Goal: Information Seeking & Learning: Check status

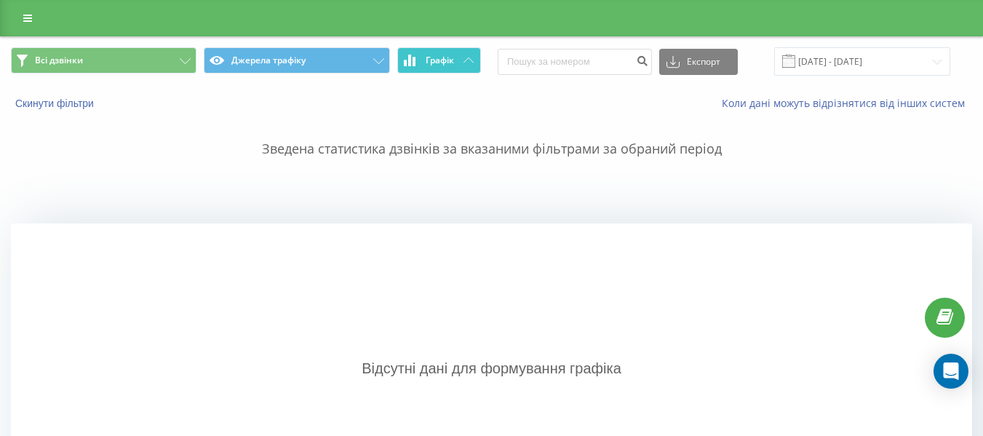
click at [442, 57] on span "Графік" at bounding box center [440, 60] width 28 height 10
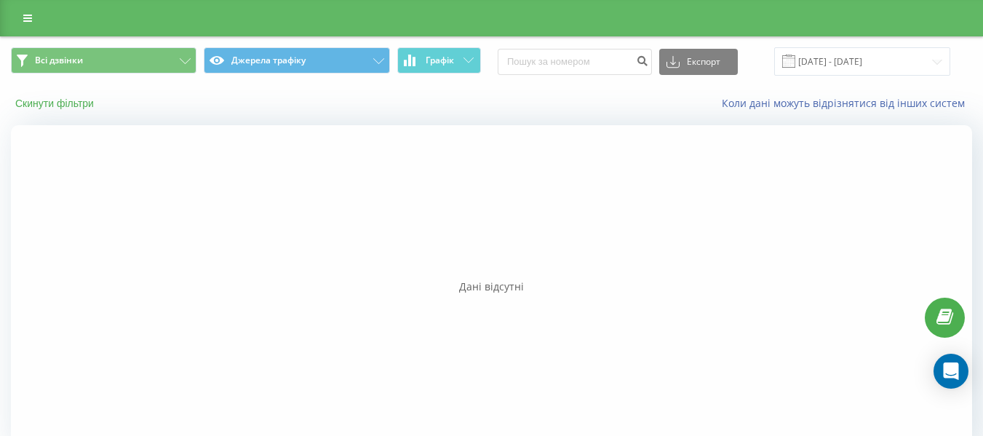
click at [70, 103] on button "Скинути фільтри" at bounding box center [56, 103] width 90 height 13
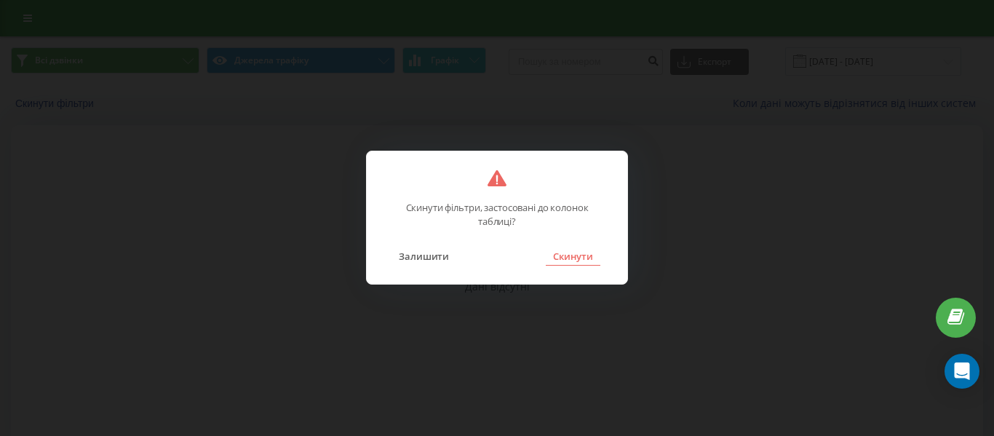
click at [591, 256] on button "Скинути" at bounding box center [573, 256] width 55 height 19
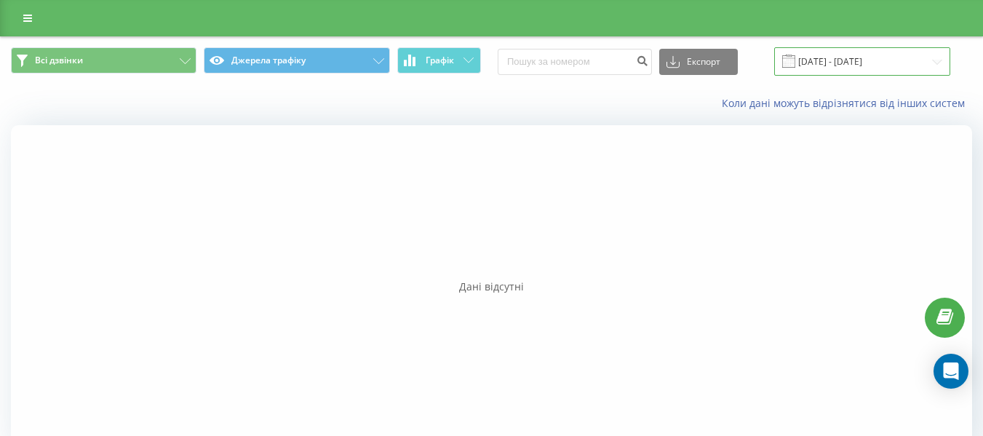
click at [830, 63] on input "[DATE] - [DATE]" at bounding box center [862, 61] width 176 height 28
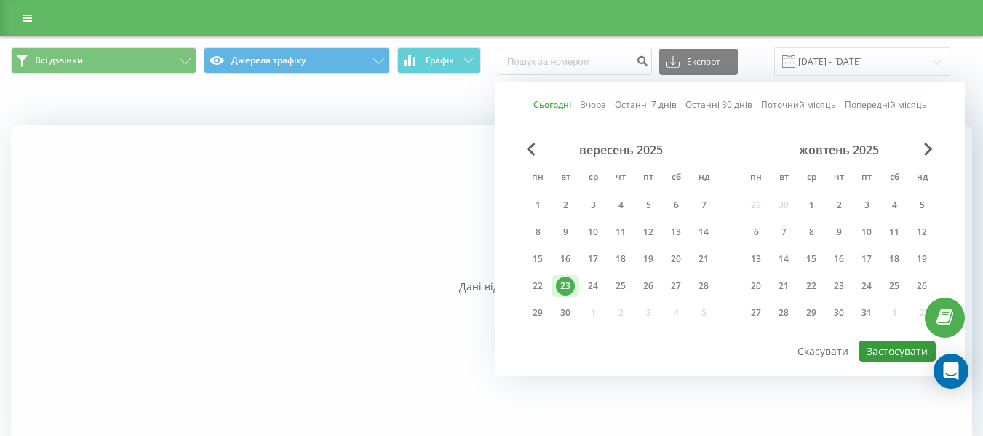
click at [883, 352] on button "Застосувати" at bounding box center [896, 350] width 77 height 21
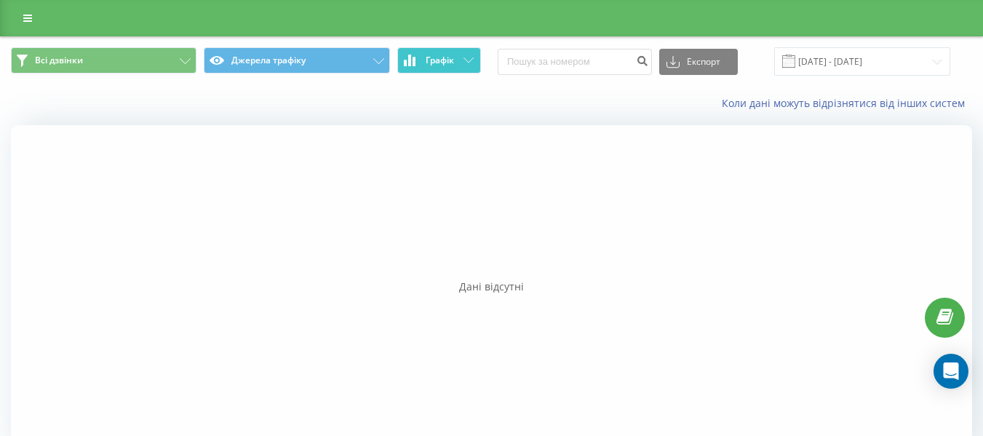
click at [428, 68] on button "Графік" at bounding box center [439, 60] width 84 height 26
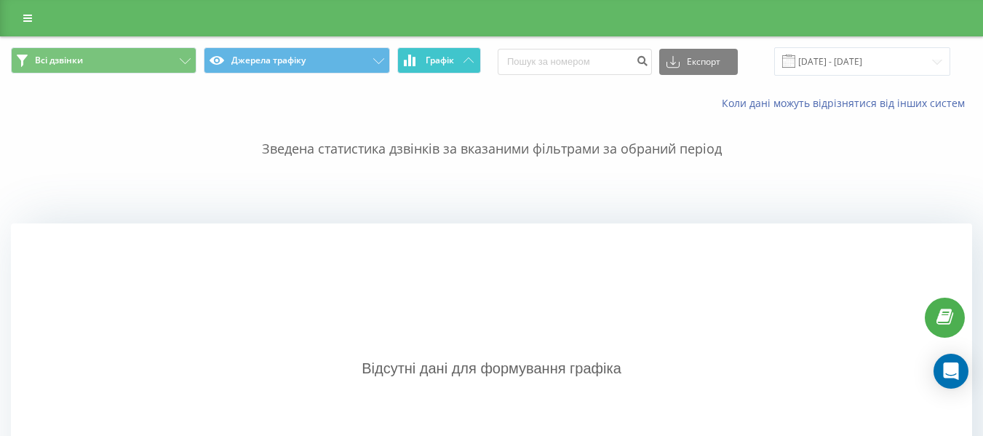
click at [413, 63] on icon at bounding box center [414, 61] width 3 height 9
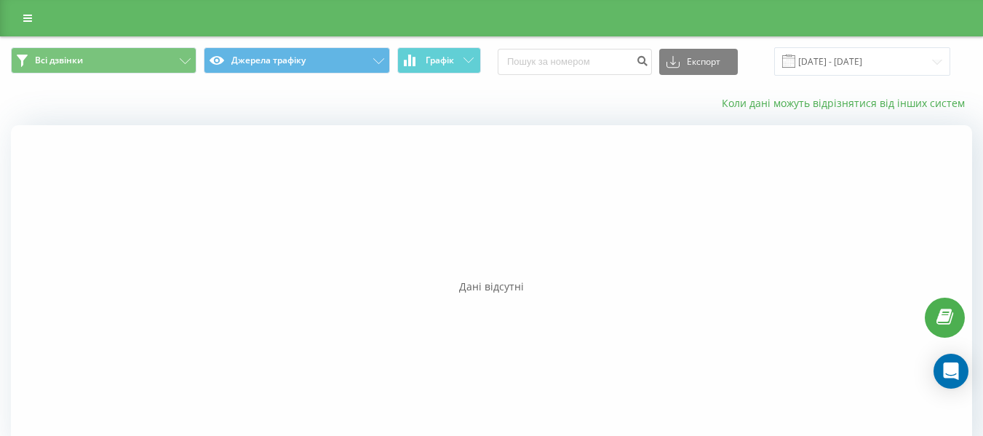
click at [821, 105] on link "Коли дані можуть відрізнятися вiд інших систем" at bounding box center [847, 103] width 250 height 14
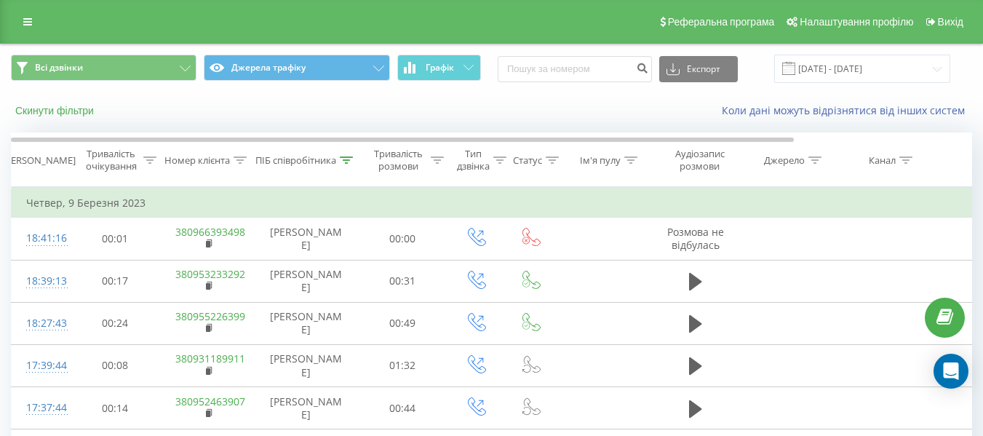
click at [75, 108] on button "Скинути фільтри" at bounding box center [56, 110] width 90 height 13
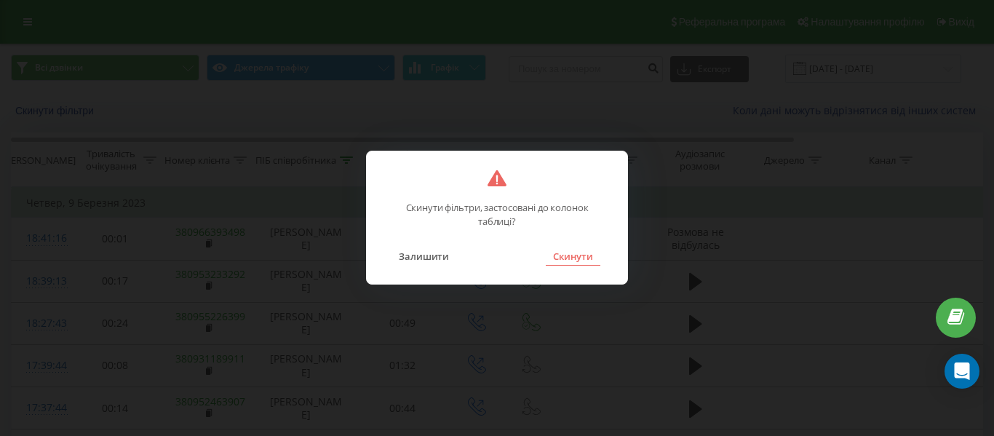
click at [567, 260] on button "Скинути" at bounding box center [573, 256] width 55 height 19
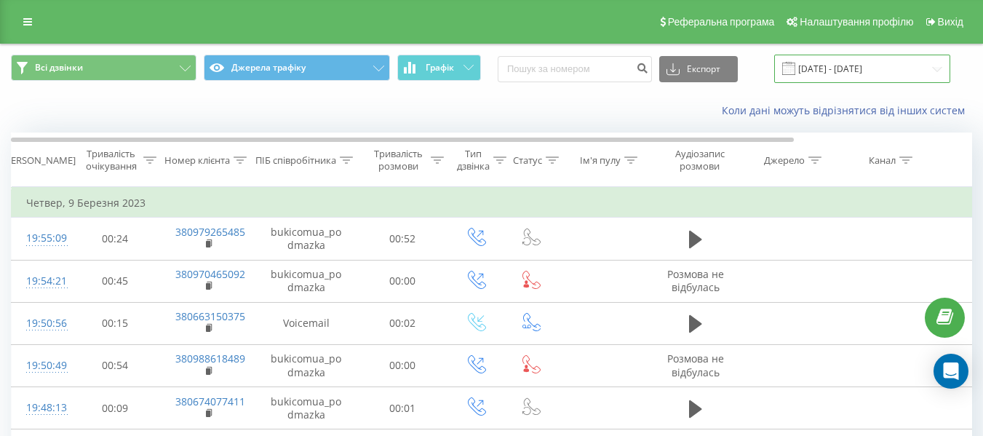
click at [854, 77] on input "[DATE] - [DATE]" at bounding box center [862, 69] width 176 height 28
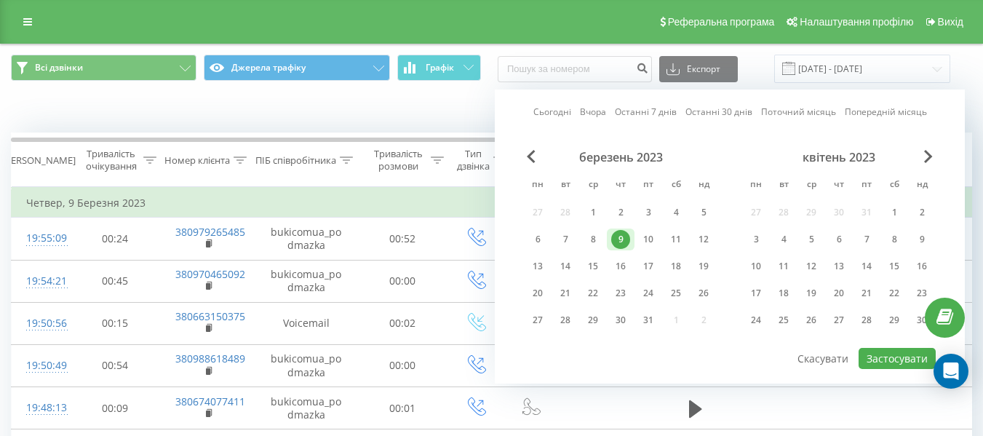
click at [556, 111] on link "Сьогодні" at bounding box center [552, 112] width 38 height 14
click at [872, 351] on button "Застосувати" at bounding box center [896, 358] width 77 height 21
type input "[DATE] - [DATE]"
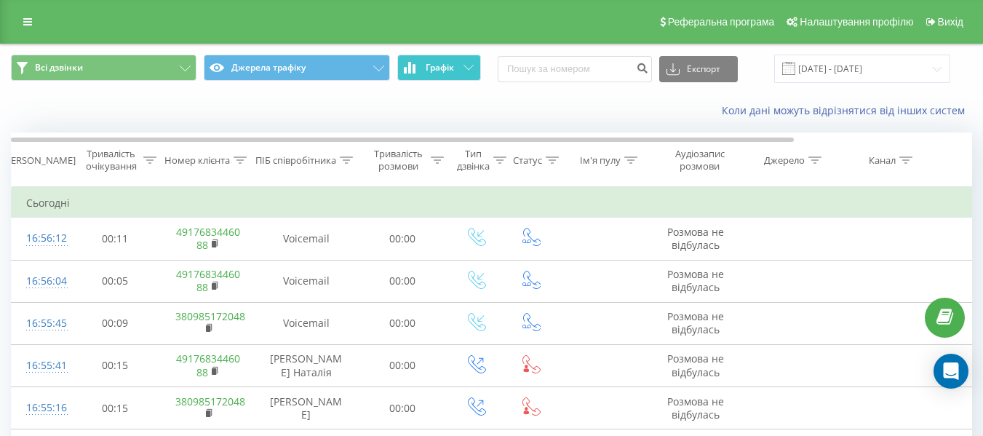
click at [428, 68] on span "Графік" at bounding box center [440, 68] width 28 height 10
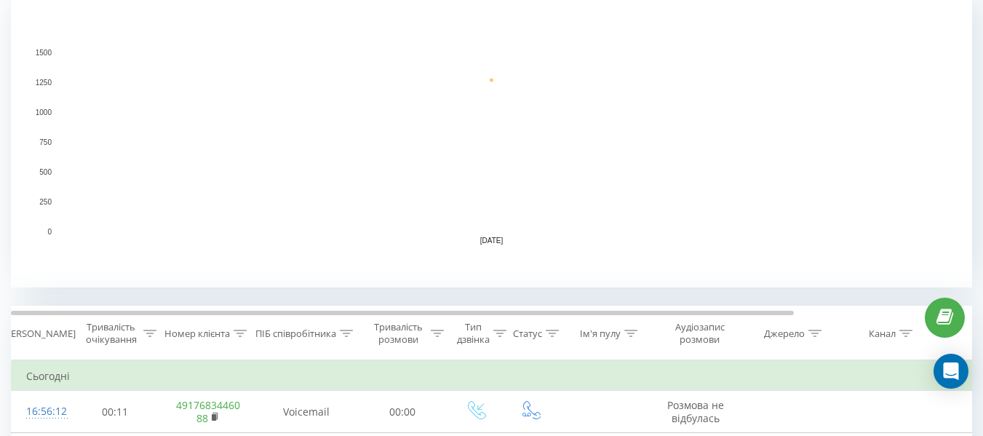
scroll to position [509, 0]
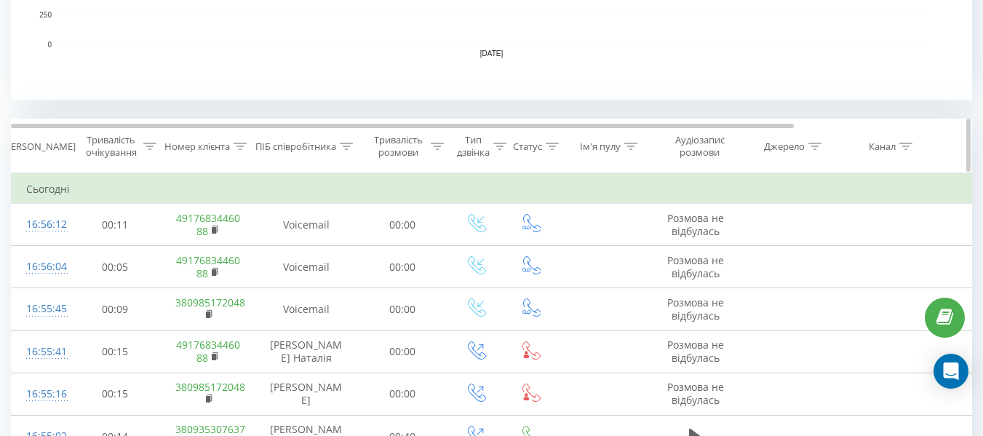
click at [343, 141] on div at bounding box center [346, 146] width 13 height 12
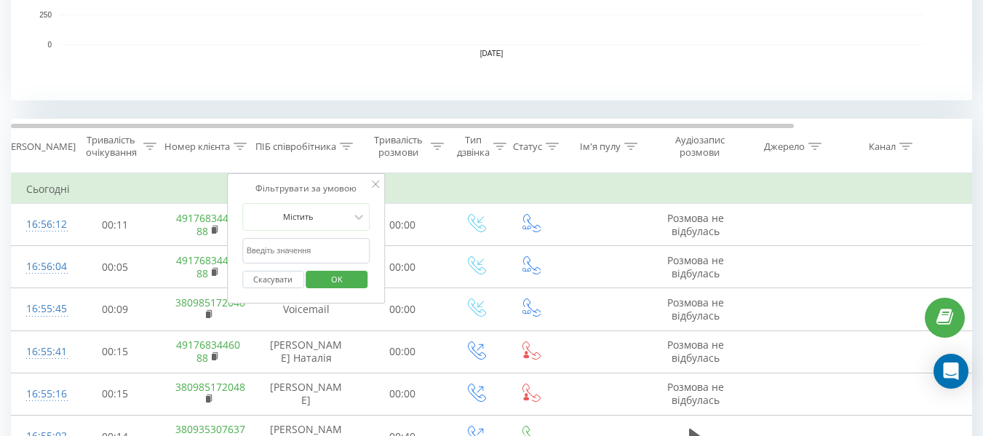
click at [316, 252] on input "text" at bounding box center [306, 250] width 128 height 25
type input "усти"
click at [324, 276] on span "OK" at bounding box center [336, 279] width 41 height 23
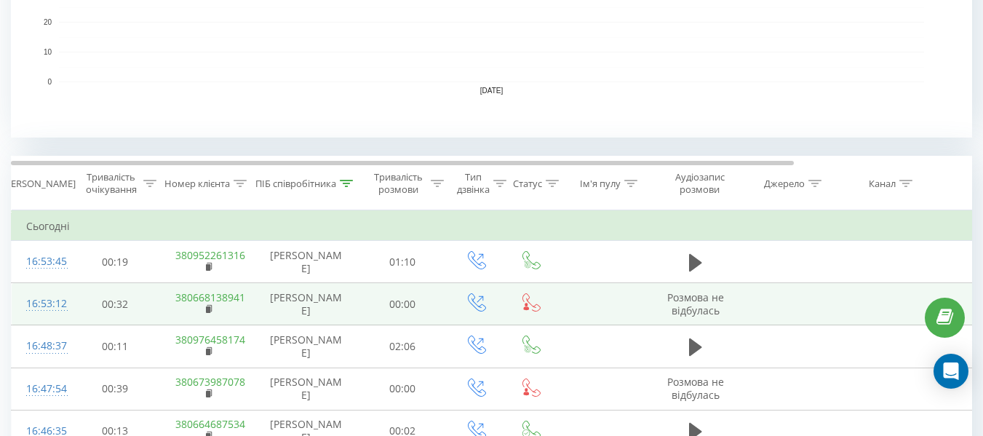
scroll to position [582, 0]
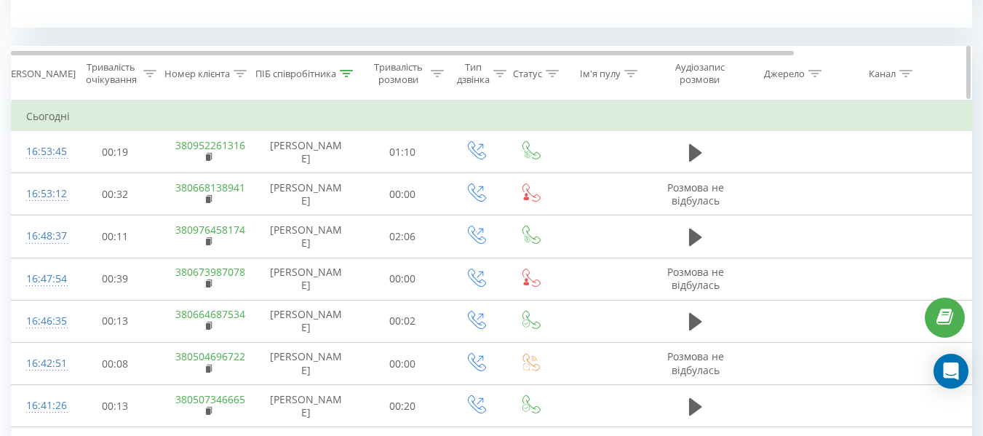
click at [346, 73] on icon at bounding box center [346, 73] width 13 height 7
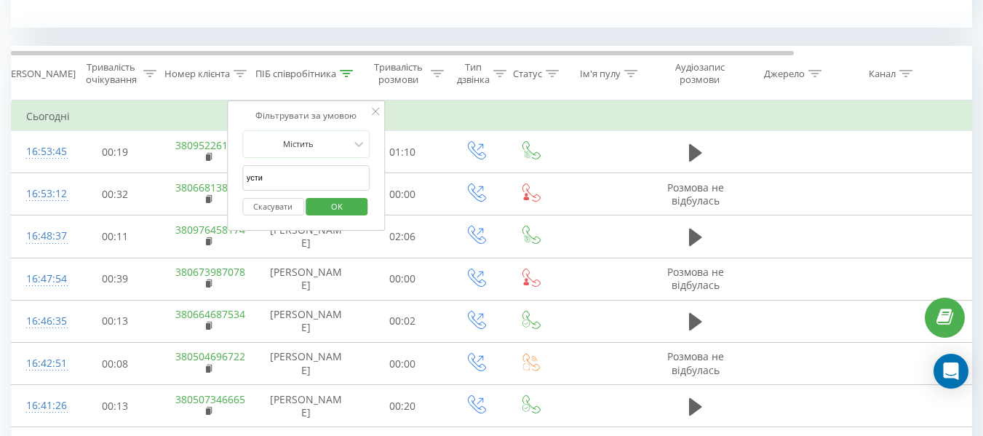
click at [282, 202] on button "Скасувати" at bounding box center [273, 207] width 62 height 18
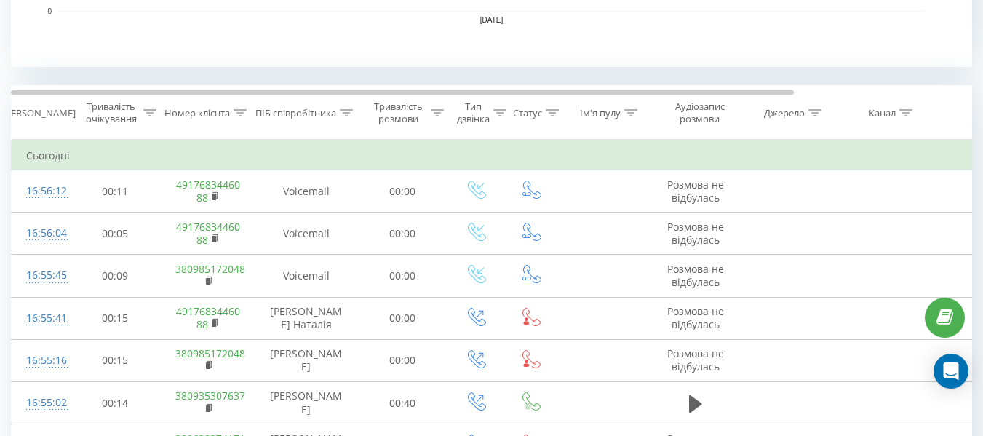
scroll to position [537, 0]
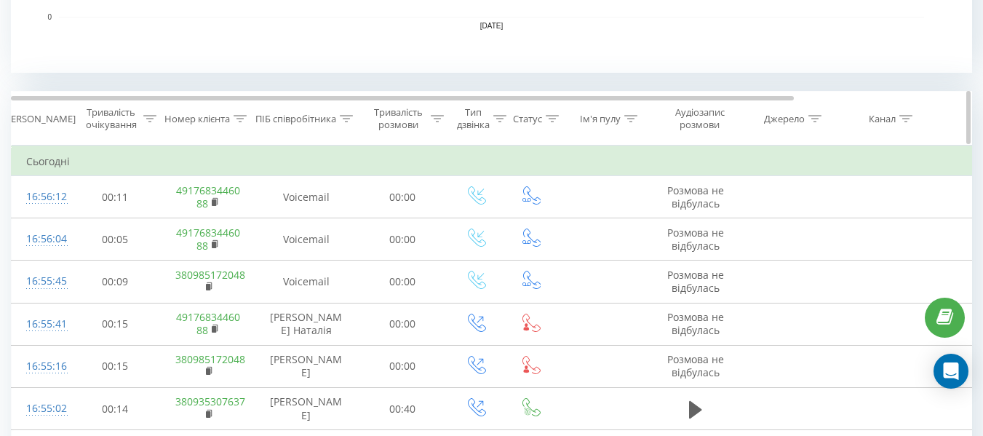
click at [235, 121] on icon at bounding box center [240, 118] width 13 height 7
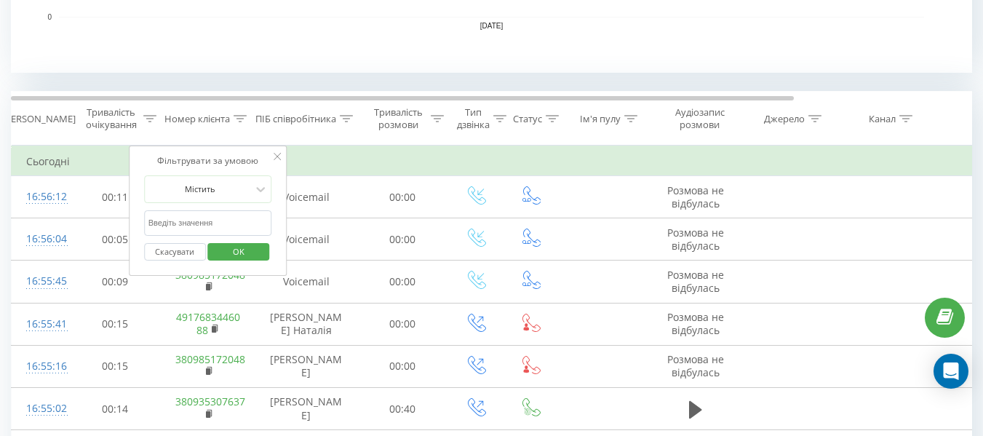
click at [223, 223] on input "text" at bounding box center [208, 222] width 128 height 25
paste input "0507053499"
click at [227, 254] on span "OK" at bounding box center [238, 251] width 41 height 23
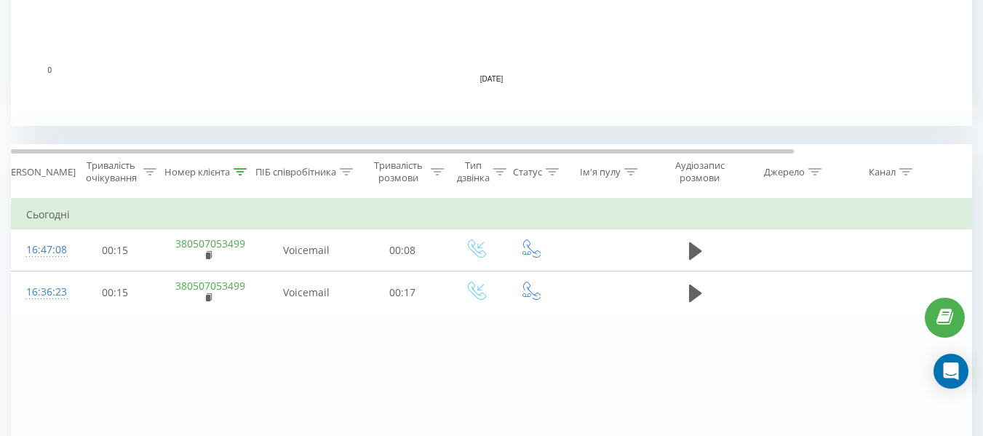
scroll to position [483, 0]
click at [244, 169] on icon at bounding box center [240, 172] width 13 height 7
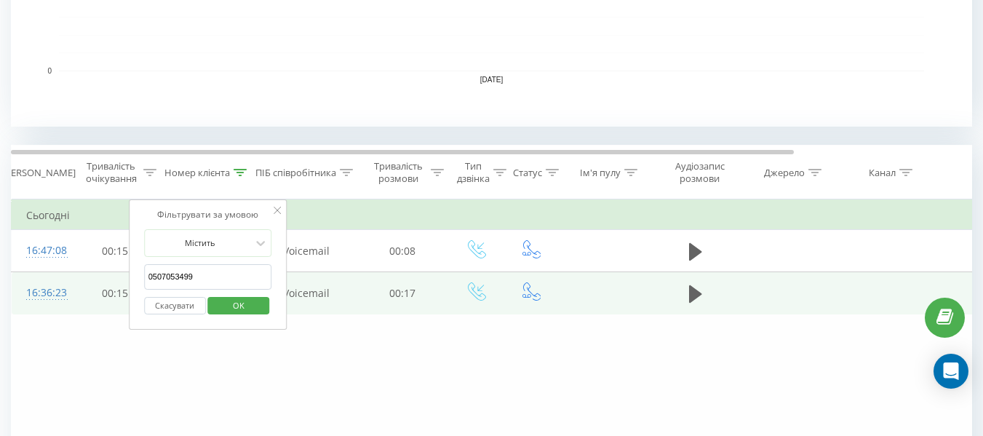
drag, startPoint x: 199, startPoint y: 281, endPoint x: 112, endPoint y: 287, distance: 87.5
click at [112, 287] on table "Фільтрувати за умовою Дорівнює Скасувати OK Фільтрувати за умовою Містить 05070…" at bounding box center [601, 257] width 1180 height 116
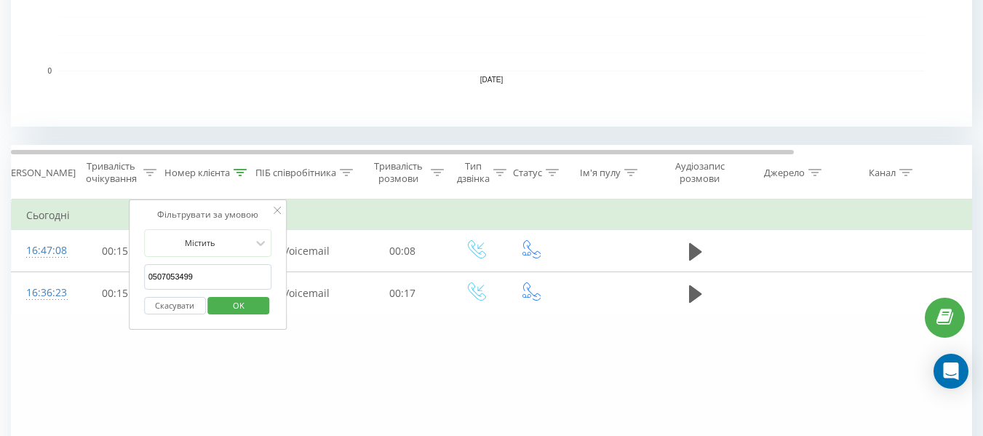
paste input "663465495"
click at [234, 305] on span "OK" at bounding box center [238, 305] width 41 height 23
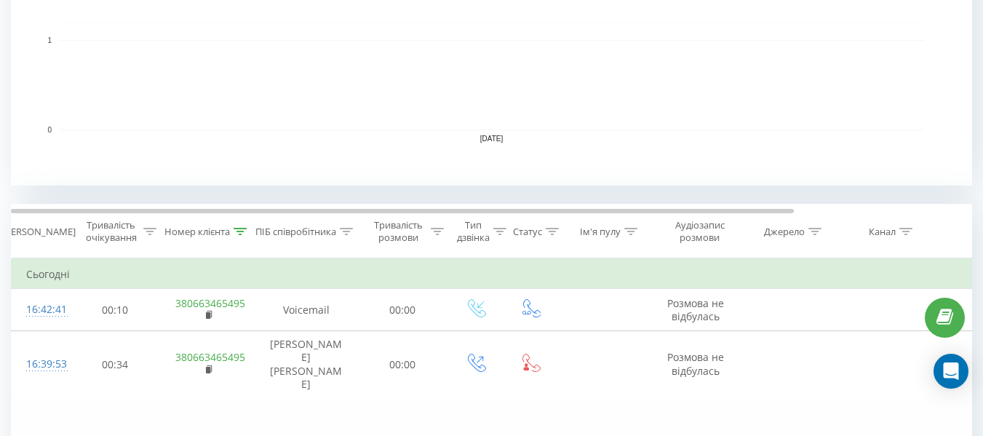
scroll to position [629, 0]
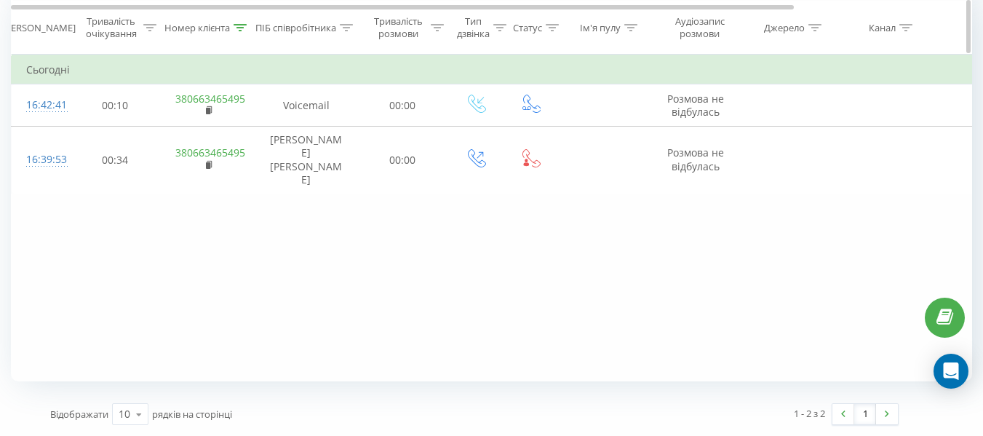
click at [238, 28] on icon at bounding box center [240, 26] width 13 height 7
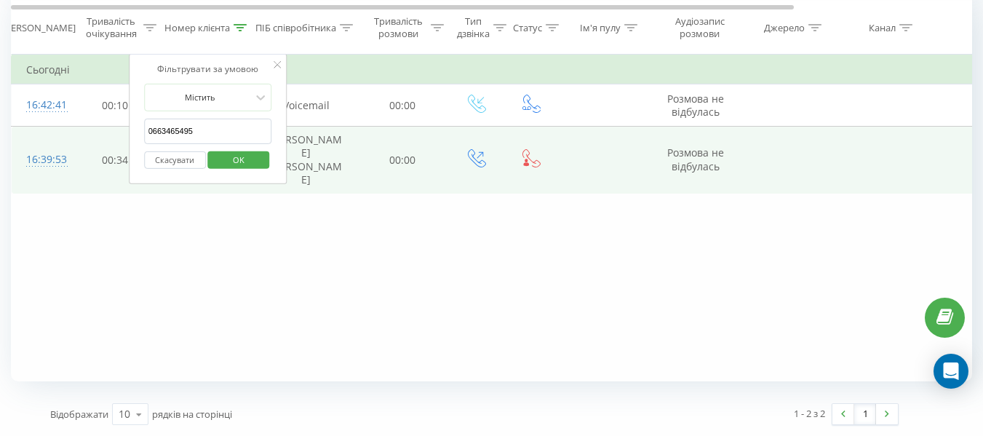
drag, startPoint x: 210, startPoint y: 137, endPoint x: 102, endPoint y: 140, distance: 107.7
click at [102, 140] on table "Фільтрувати за умовою Дорівнює Скасувати OK Фільтрувати за умовою Містить 06634…" at bounding box center [601, 124] width 1180 height 140
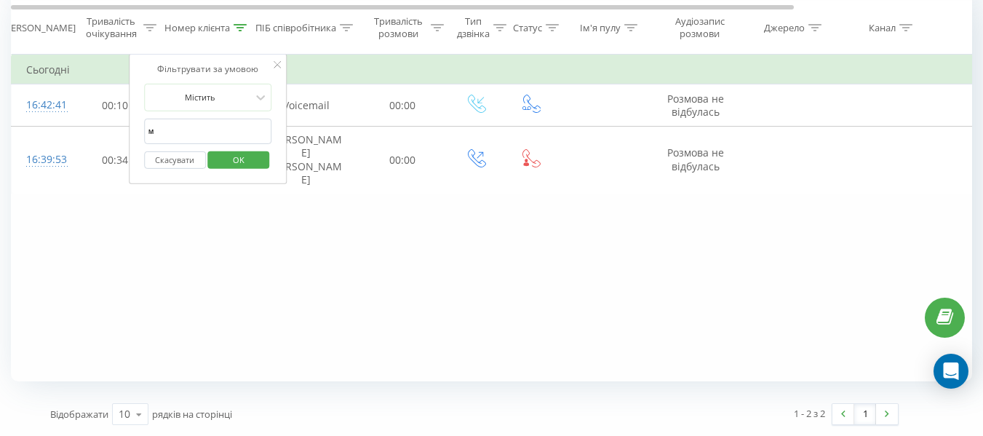
drag, startPoint x: 156, startPoint y: 132, endPoint x: 135, endPoint y: 132, distance: 20.4
click at [135, 132] on div "Фільтрувати за умовою Містить м Скасувати OK" at bounding box center [208, 119] width 159 height 131
paste input "098) [PHONE_NUMBER]"
click at [169, 130] on input "098) [PHONE_NUMBER]" at bounding box center [208, 131] width 128 height 25
click at [166, 128] on input "098) [PHONE_NUMBER]" at bounding box center [208, 131] width 128 height 25
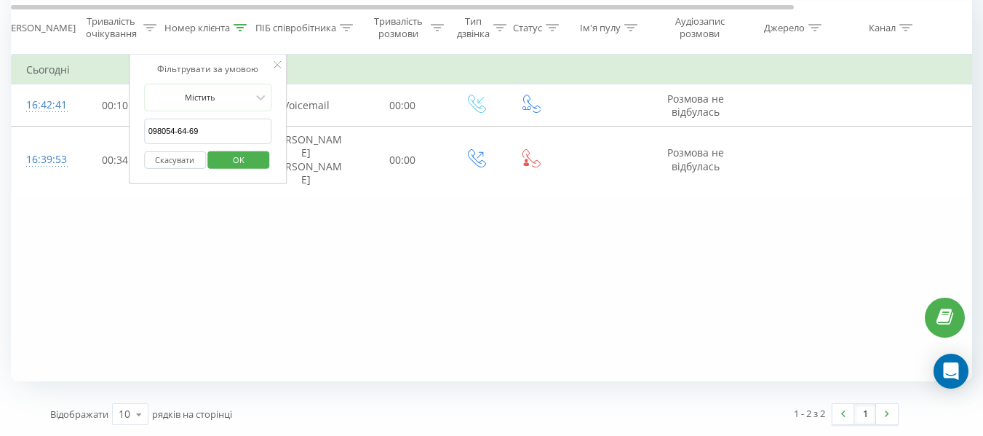
click at [178, 128] on input "098054-64-69" at bounding box center [208, 131] width 128 height 25
click at [188, 129] on input "09805464-69" at bounding box center [208, 131] width 128 height 25
click at [218, 162] on button "OK" at bounding box center [239, 160] width 62 height 18
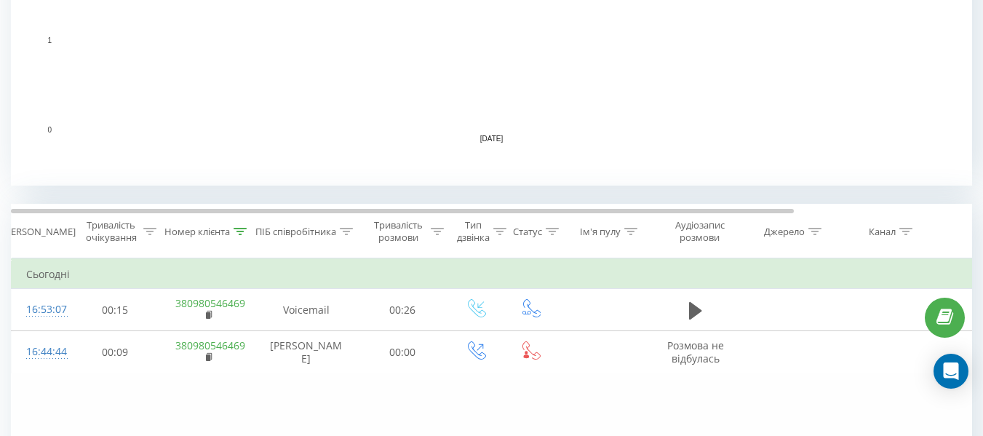
scroll to position [629, 0]
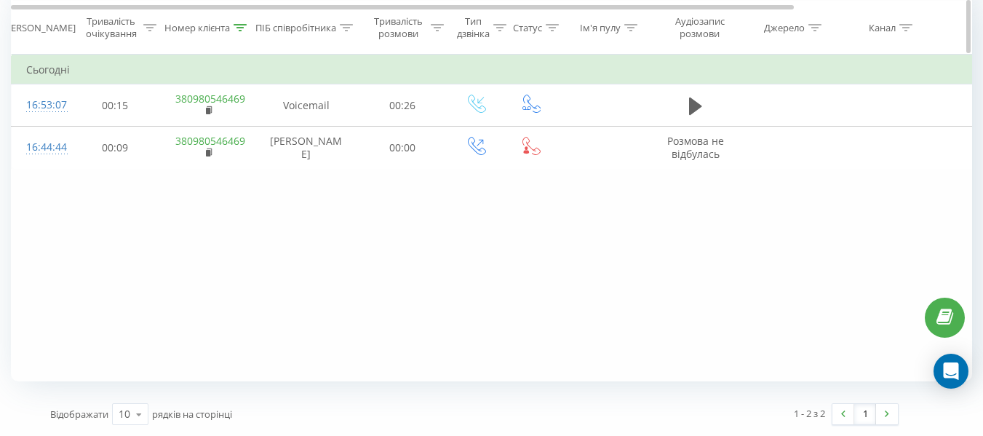
click at [237, 23] on div at bounding box center [240, 27] width 13 height 12
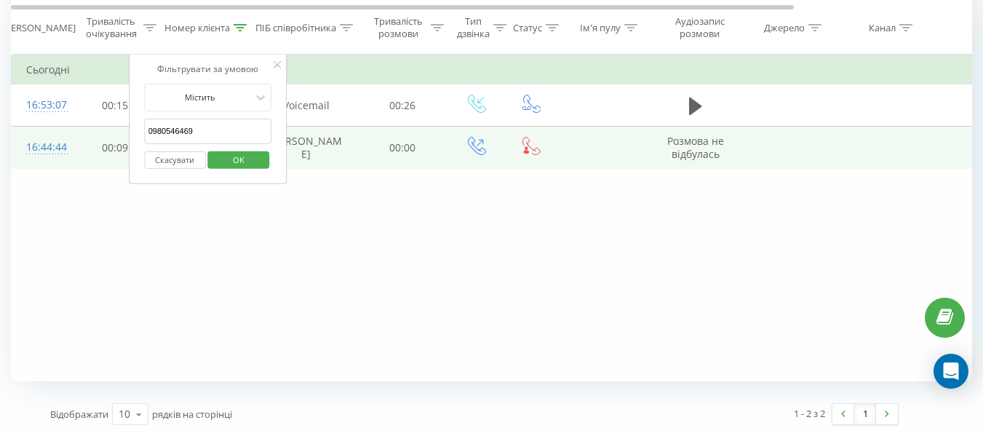
drag, startPoint x: 178, startPoint y: 142, endPoint x: 107, endPoint y: 143, distance: 71.3
click at [107, 143] on table "Фільтрувати за умовою Дорівнює Скасувати OK Фільтрувати за умовою Містить 09805…" at bounding box center [601, 112] width 1180 height 116
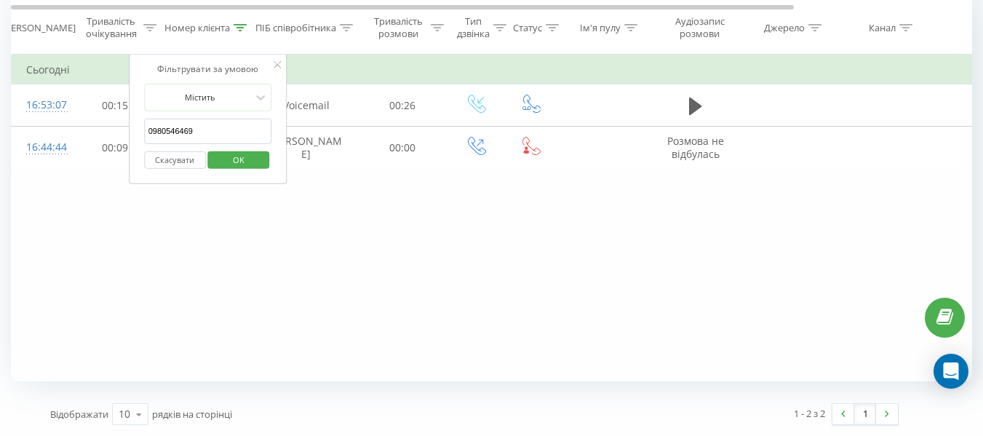
paste input "60848715"
click at [215, 160] on button "OK" at bounding box center [239, 160] width 62 height 18
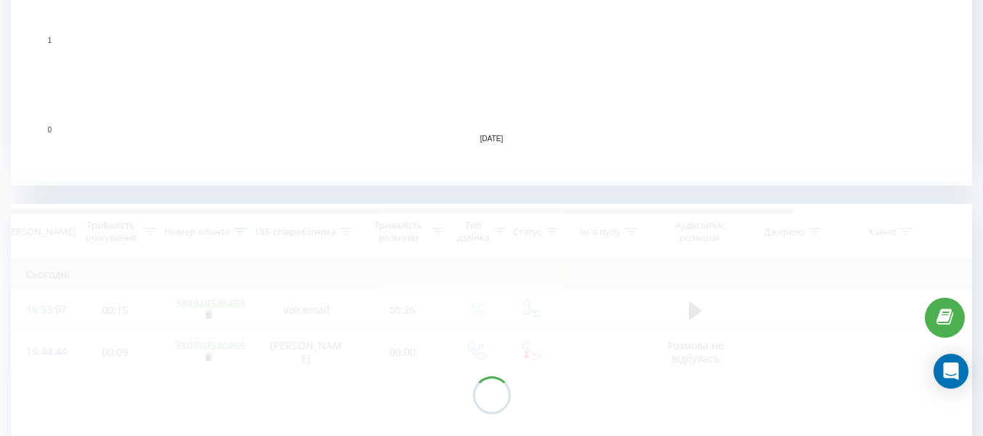
scroll to position [629, 0]
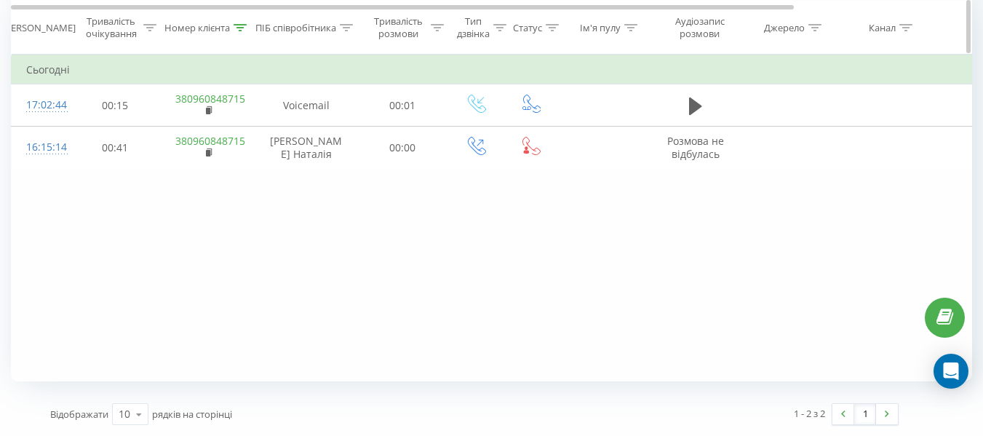
click at [237, 31] on icon at bounding box center [240, 26] width 13 height 7
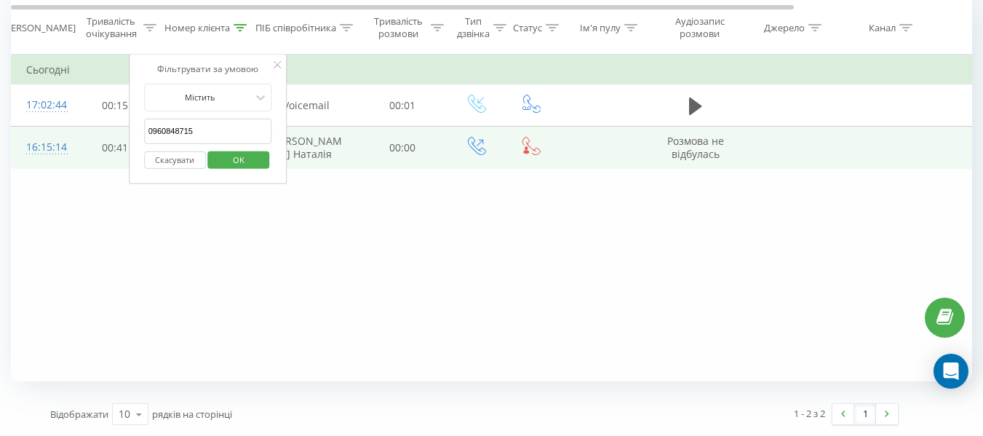
drag, startPoint x: 205, startPoint y: 129, endPoint x: 105, endPoint y: 131, distance: 100.4
click at [105, 131] on table "Фільтрувати за умовою Дорівнює Скасувати OK Фільтрувати за умовою Містить 09608…" at bounding box center [601, 112] width 1180 height 116
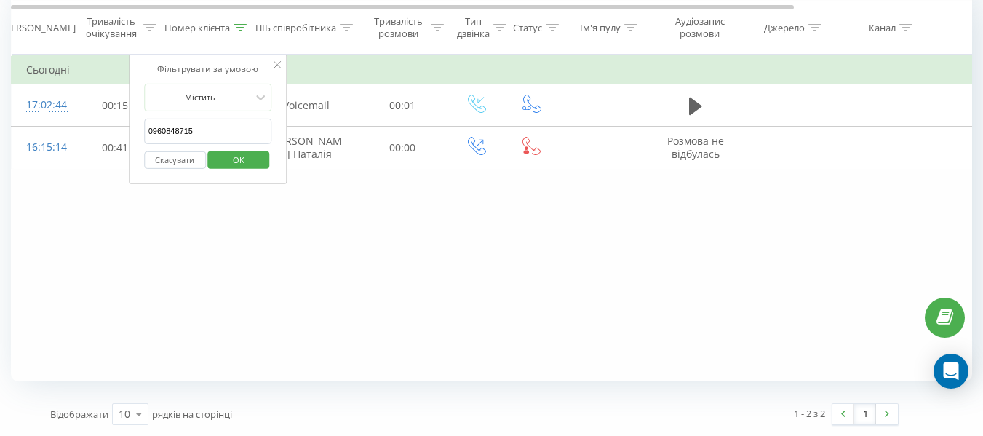
paste input "63) 763-94-2"
click at [165, 130] on input "063) [PHONE_NUMBER]" at bounding box center [208, 131] width 128 height 25
click at [227, 162] on span "OK" at bounding box center [238, 159] width 41 height 23
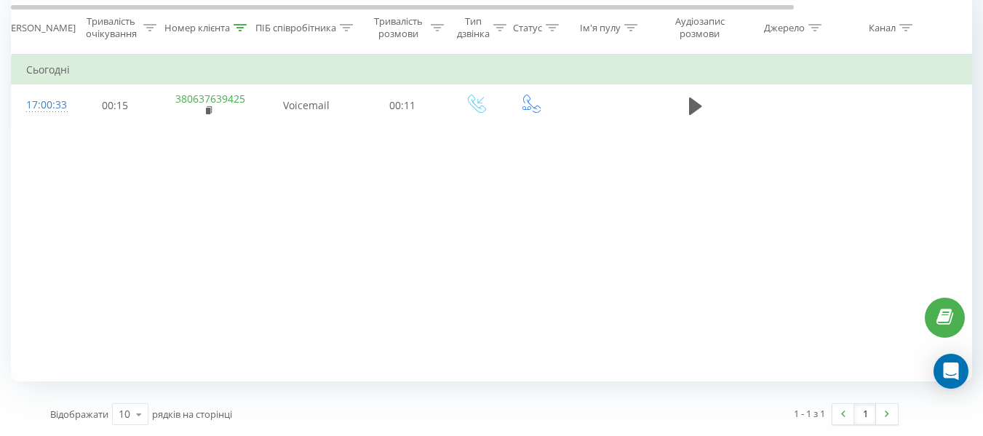
scroll to position [483, 0]
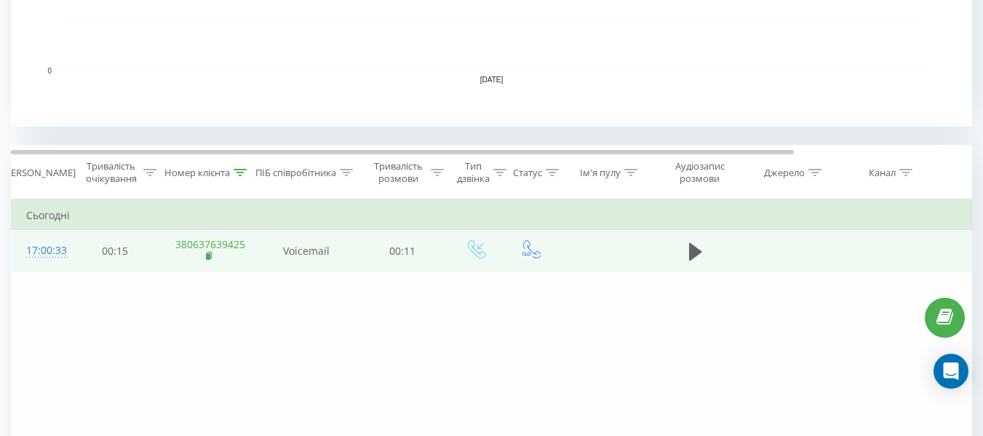
click at [210, 251] on icon at bounding box center [210, 256] width 8 height 10
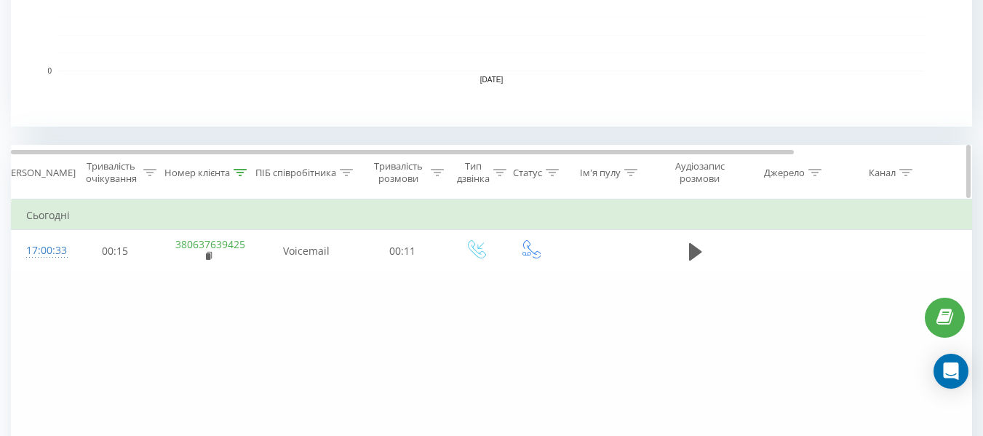
click at [242, 171] on icon at bounding box center [240, 172] width 13 height 7
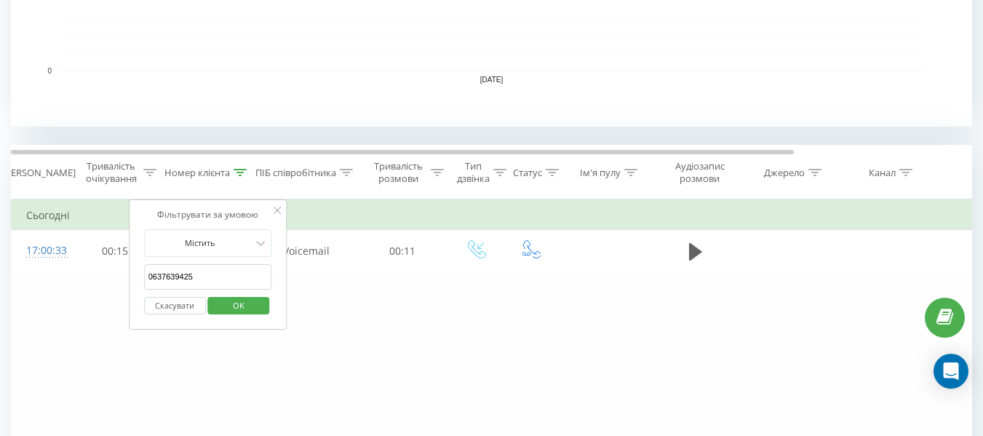
drag, startPoint x: 211, startPoint y: 276, endPoint x: 91, endPoint y: 277, distance: 120.0
click at [91, 277] on div "Фільтрувати за умовою Дорівнює Скасувати OK Фільтрувати за умовою Містить 06376…" at bounding box center [491, 362] width 961 height 327
paste input "50) [PHONE_NUMBER]"
click at [165, 275] on input "050) [PHONE_NUMBER]" at bounding box center [208, 276] width 128 height 25
click at [179, 276] on input "050985-88-67" at bounding box center [208, 276] width 128 height 25
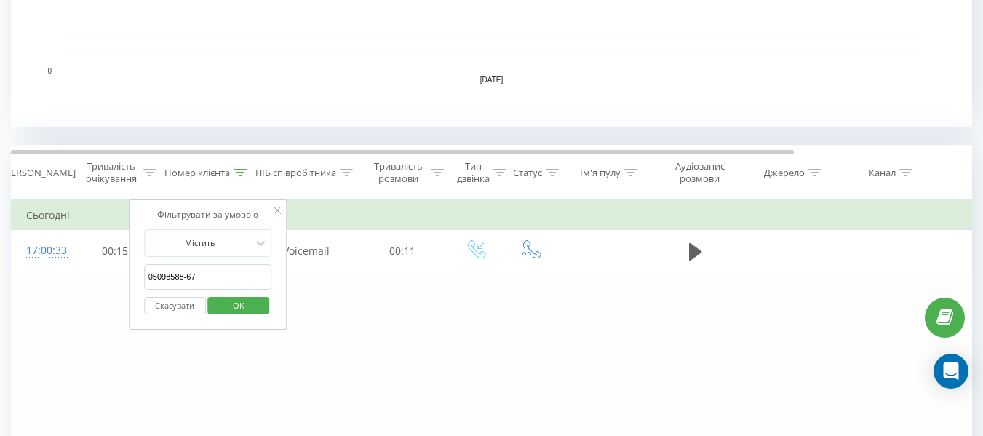
click at [187, 275] on input "05098588-67" at bounding box center [208, 276] width 128 height 25
click at [234, 302] on span "OK" at bounding box center [238, 305] width 41 height 23
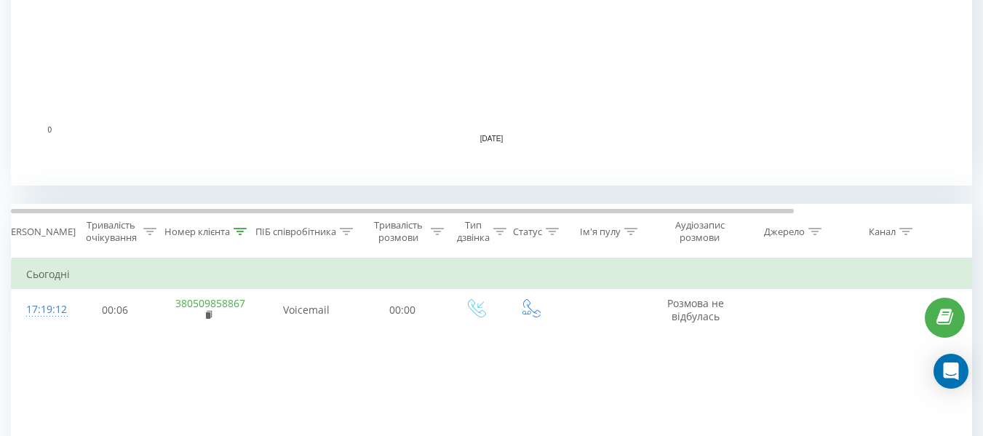
scroll to position [629, 0]
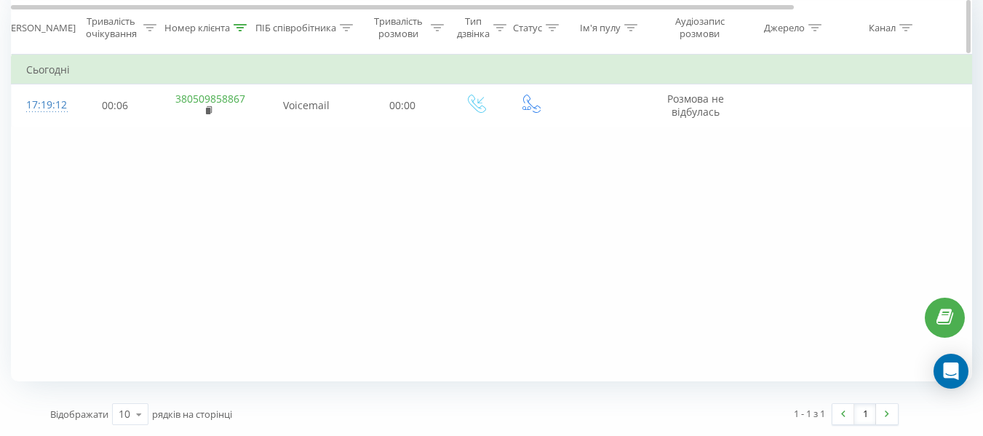
click at [239, 23] on div at bounding box center [240, 27] width 13 height 12
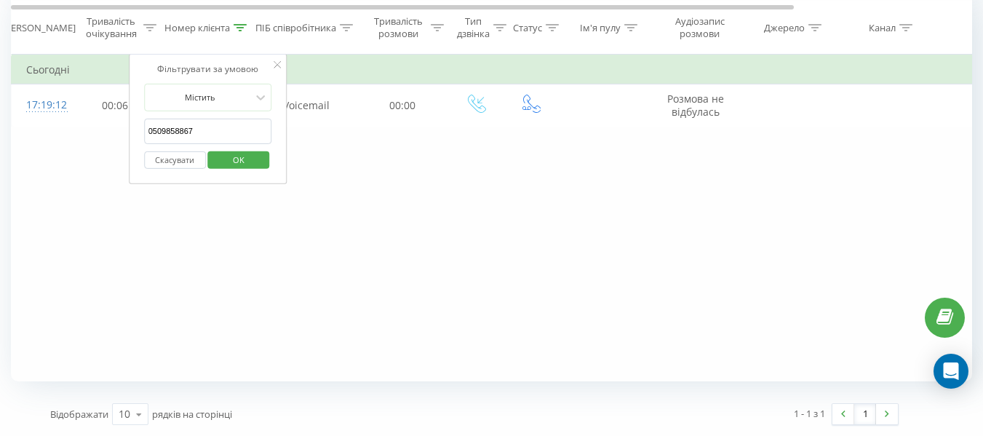
drag, startPoint x: 214, startPoint y: 130, endPoint x: 75, endPoint y: 138, distance: 139.1
click at [75, 138] on div "Фільтрувати за умовою Дорівнює Скасувати OK Фільтрувати за умовою Містить 05098…" at bounding box center [491, 217] width 961 height 327
paste input "962952331"
type input "0962952331"
click at [228, 164] on span "OK" at bounding box center [238, 159] width 41 height 23
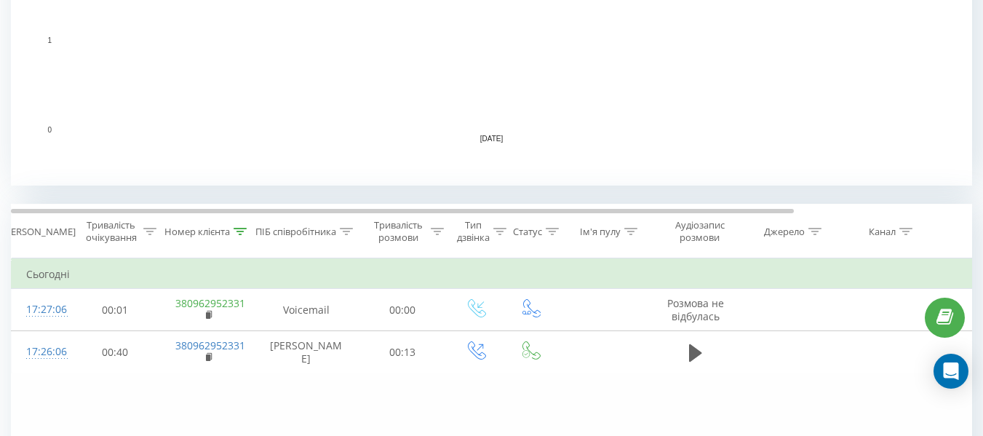
scroll to position [629, 0]
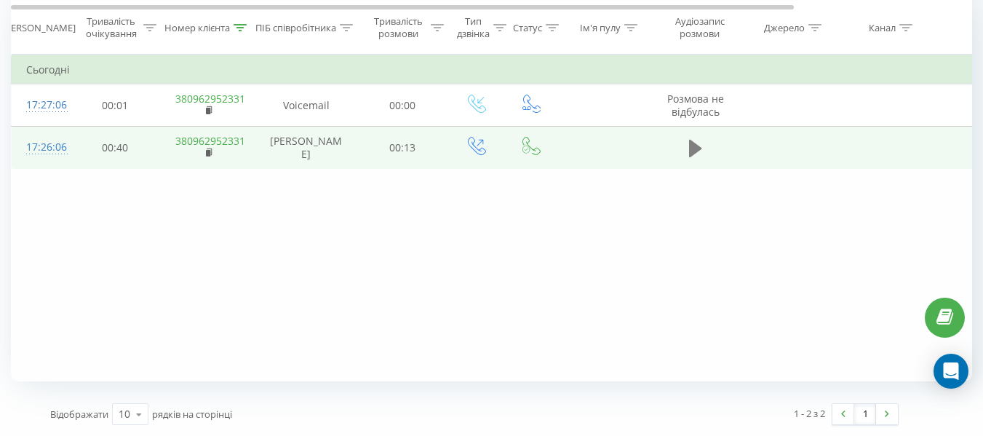
click at [690, 145] on icon at bounding box center [695, 148] width 13 height 17
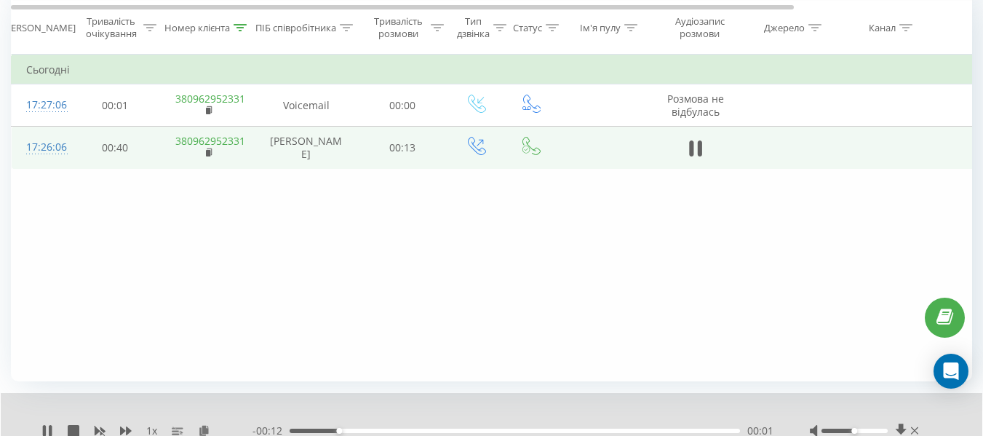
click at [690, 145] on icon at bounding box center [691, 148] width 4 height 16
click at [240, 25] on icon at bounding box center [240, 26] width 13 height 7
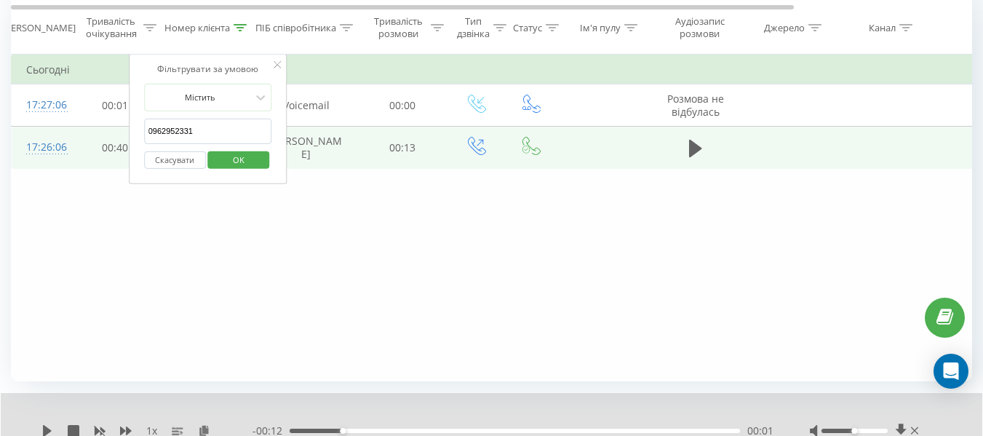
click at [175, 166] on button "Скасувати" at bounding box center [175, 160] width 62 height 18
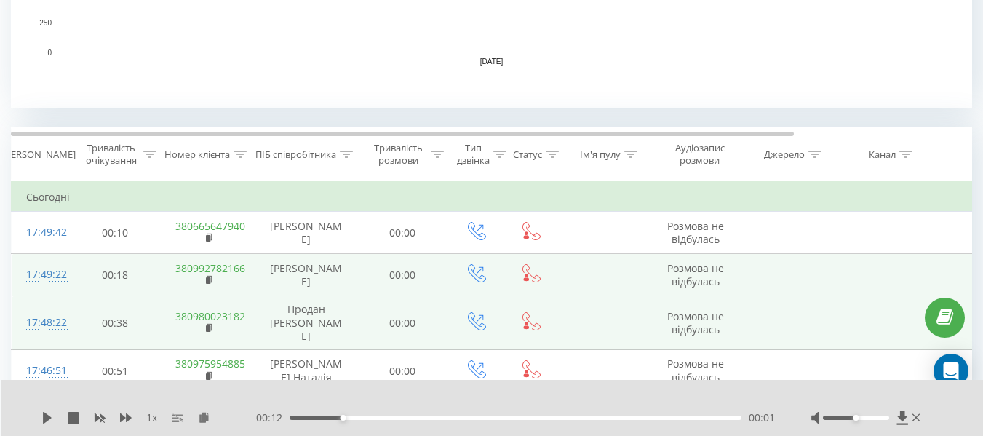
scroll to position [509, 0]
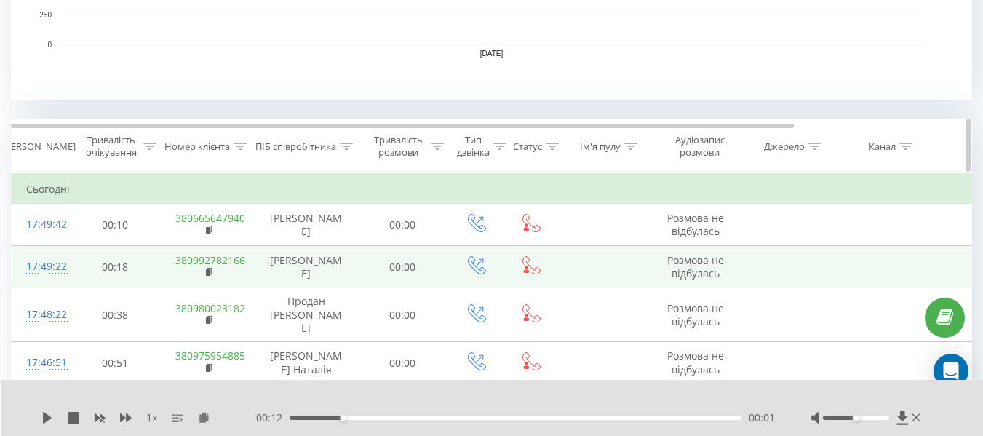
click at [244, 143] on icon at bounding box center [240, 146] width 13 height 7
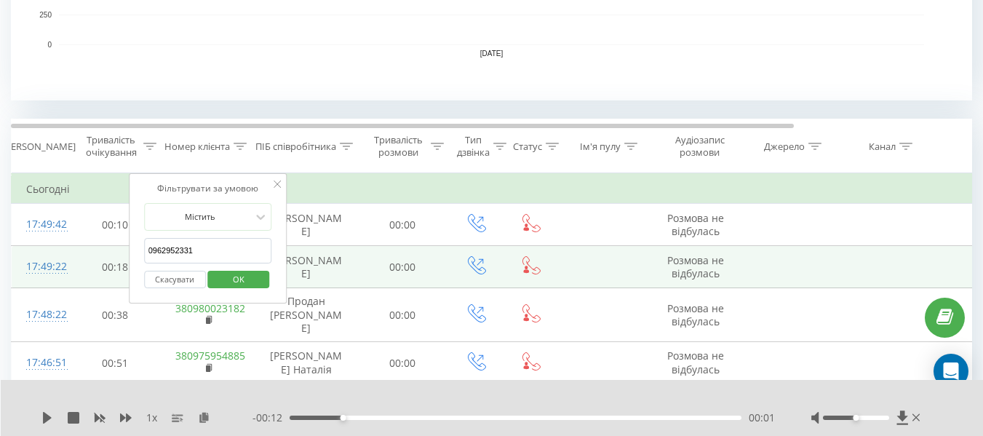
click at [213, 253] on input "0962952331" at bounding box center [208, 250] width 128 height 25
paste input "0635832818"
click at [229, 292] on div "Скасувати OK" at bounding box center [208, 279] width 128 height 33
click at [229, 278] on span "OK" at bounding box center [238, 279] width 41 height 23
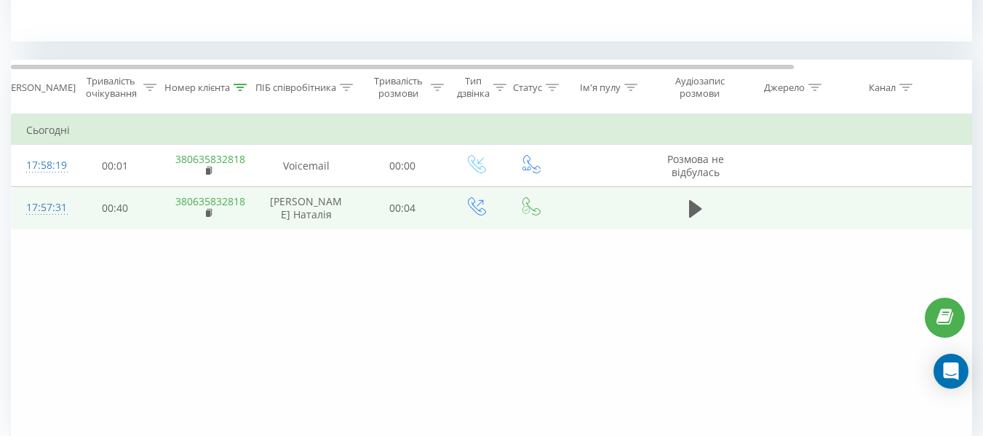
scroll to position [466, 0]
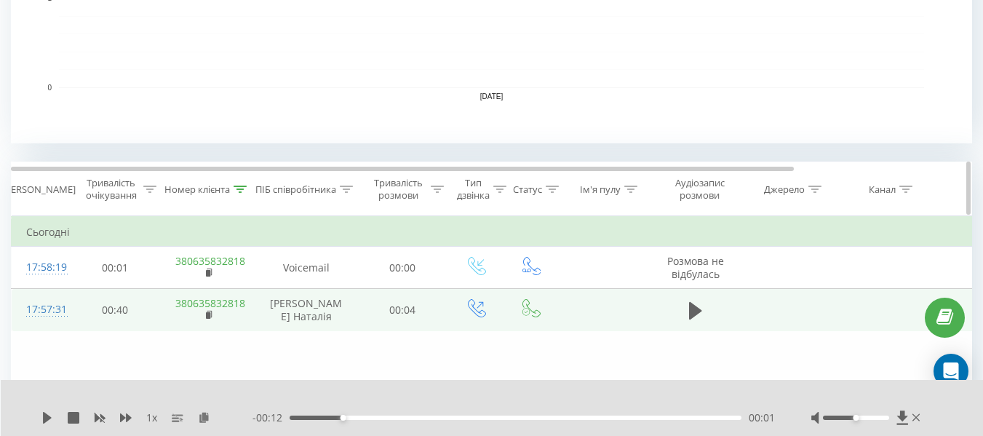
click at [242, 186] on icon at bounding box center [240, 189] width 13 height 7
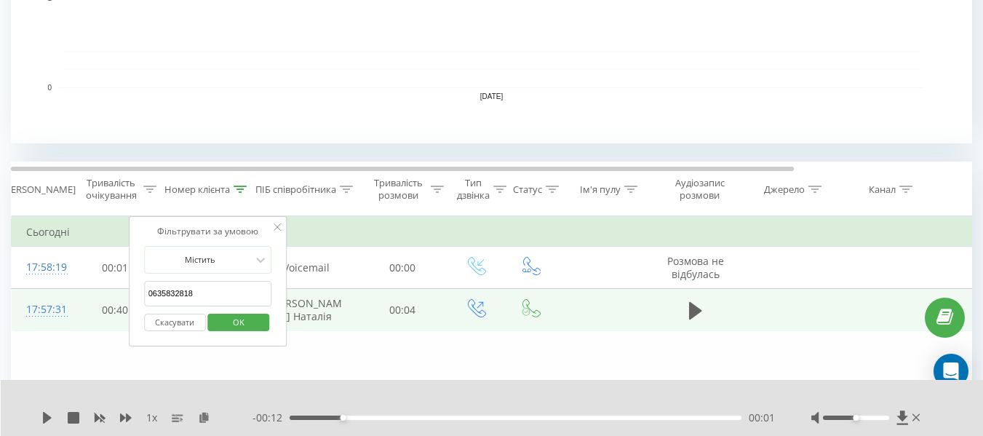
drag, startPoint x: 196, startPoint y: 300, endPoint x: 119, endPoint y: 298, distance: 77.9
click at [119, 298] on table "Фільтрувати за умовою Дорівнює Скасувати OK Фільтрувати за умовою Містить 06358…" at bounding box center [601, 274] width 1180 height 116
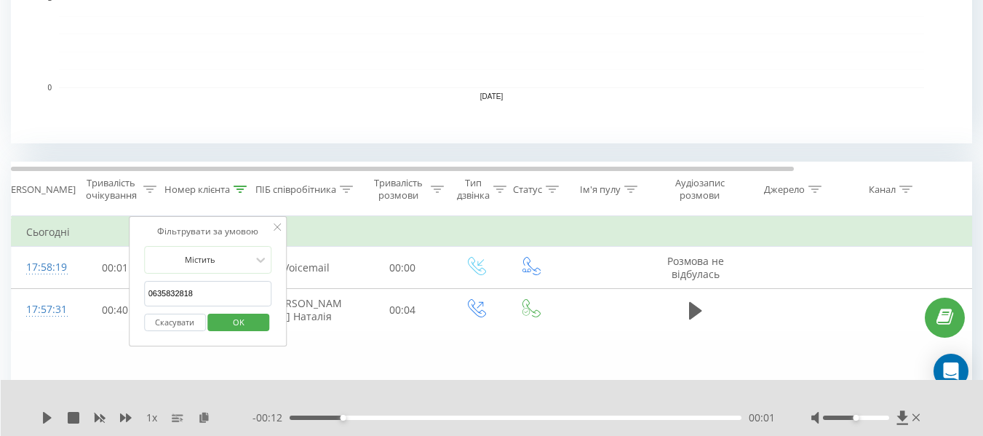
paste input "68182065"
click at [219, 325] on span "OK" at bounding box center [238, 322] width 41 height 23
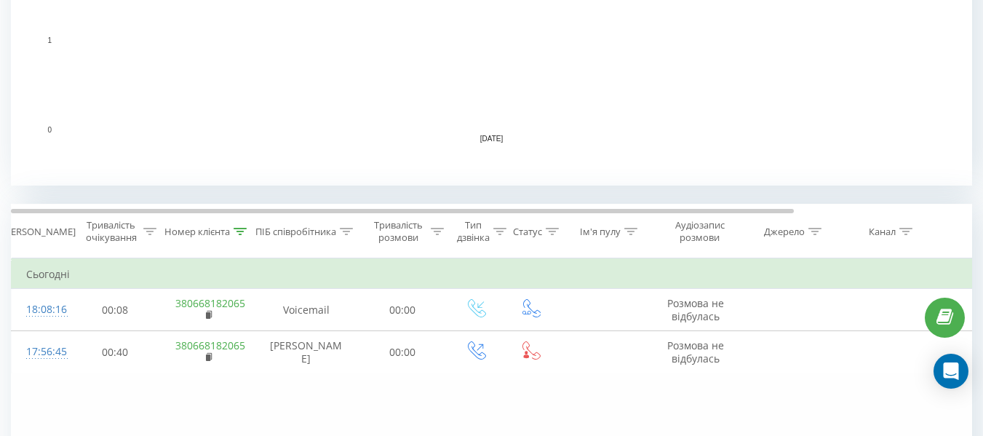
scroll to position [629, 0]
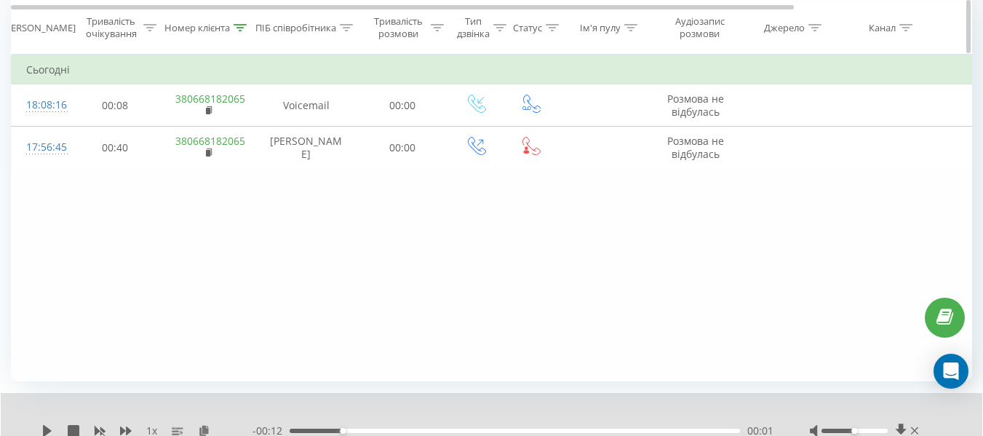
click at [242, 25] on icon at bounding box center [240, 26] width 13 height 7
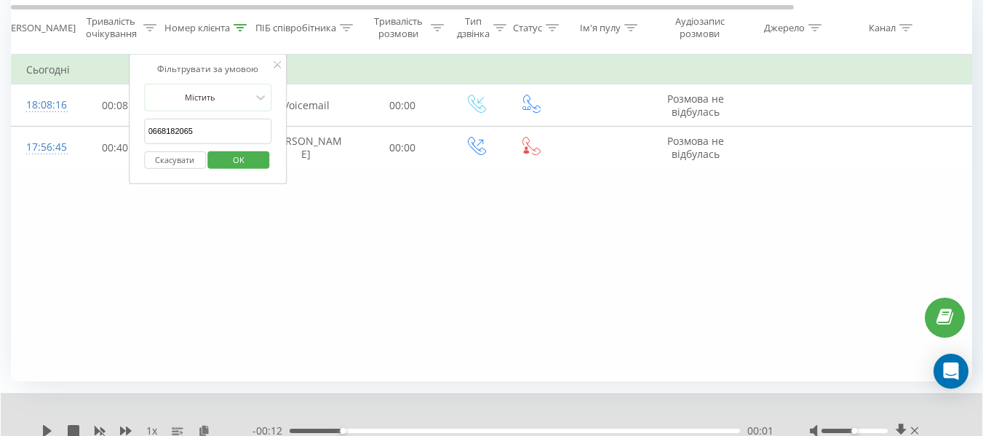
drag, startPoint x: 224, startPoint y: 130, endPoint x: 134, endPoint y: 143, distance: 91.1
click at [79, 130] on table "Фільтрувати за умовою Дорівнює Скасувати OK Фільтрувати за умовою Містить 06681…" at bounding box center [601, 112] width 1180 height 116
paste input "4917689061333"
type input "4917689061333"
click at [223, 164] on span "OK" at bounding box center [238, 159] width 41 height 23
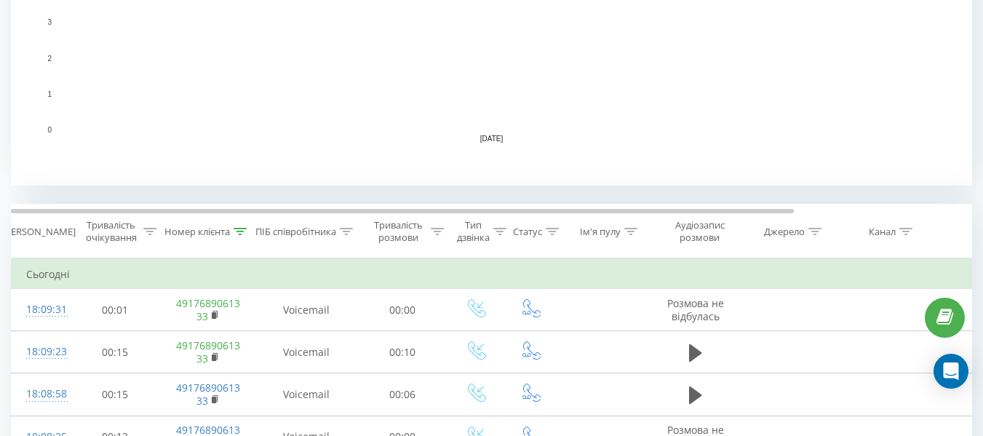
scroll to position [629, 0]
